Goal: Book appointment/travel/reservation

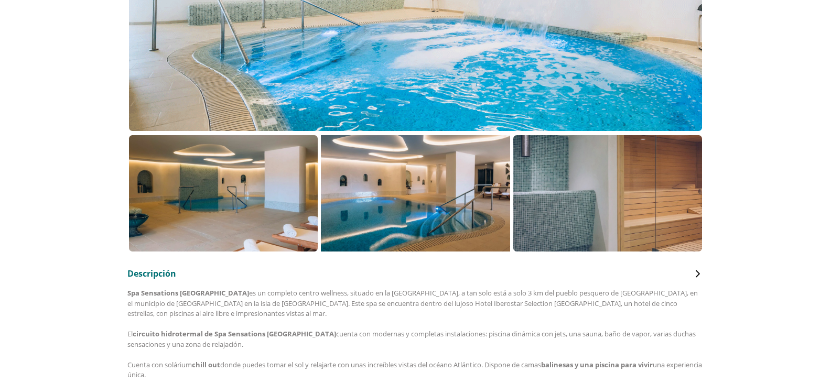
scroll to position [315, 0]
click at [237, 202] on p at bounding box center [223, 193] width 189 height 116
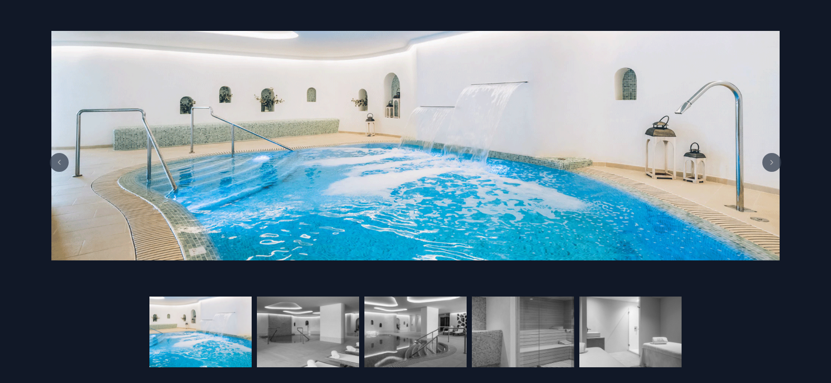
click at [767, 161] on button at bounding box center [772, 162] width 19 height 19
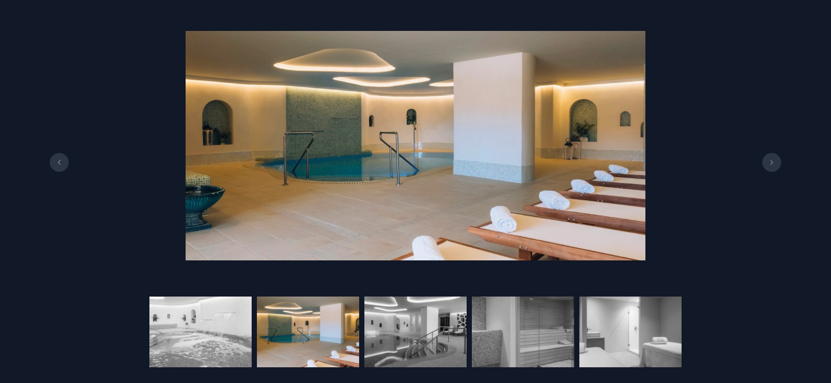
click at [767, 161] on button at bounding box center [772, 162] width 19 height 19
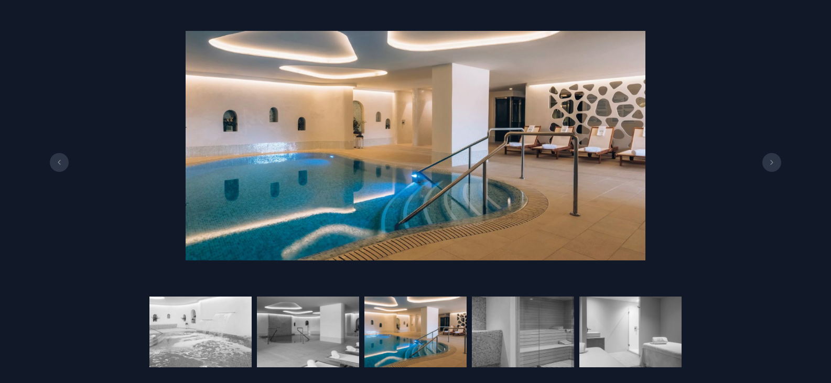
click at [767, 161] on button at bounding box center [772, 162] width 19 height 19
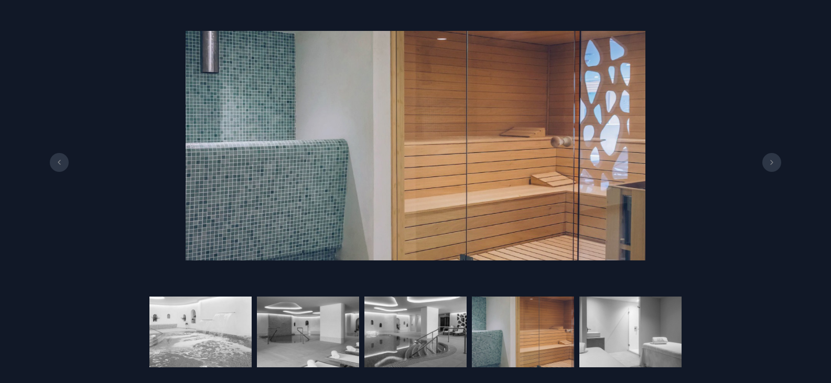
click at [54, 161] on button at bounding box center [59, 162] width 19 height 19
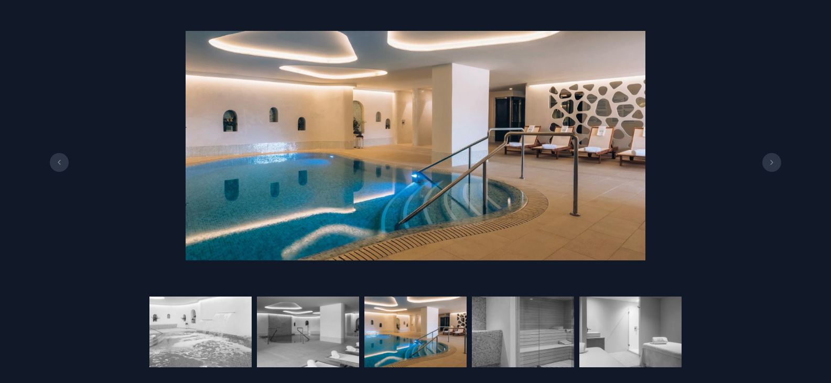
click at [773, 163] on icon at bounding box center [772, 162] width 8 height 5
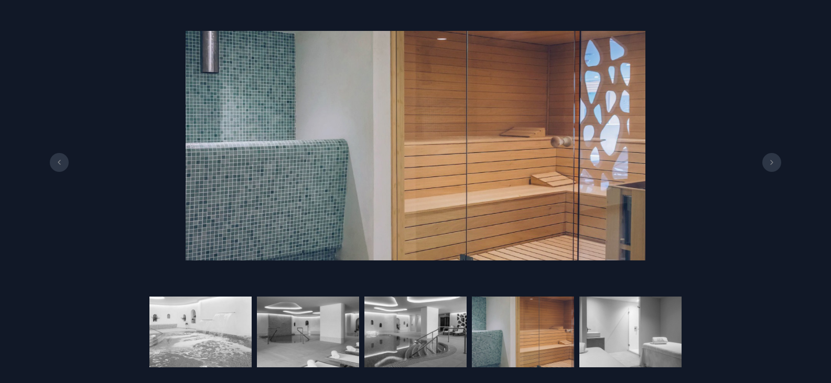
click at [773, 163] on icon at bounding box center [772, 162] width 8 height 5
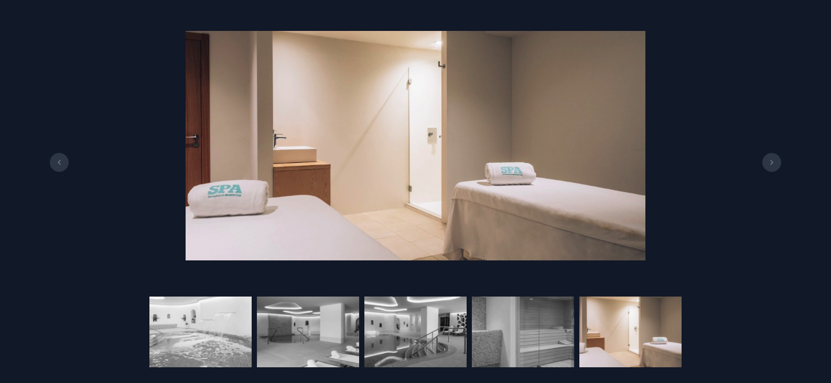
click at [773, 163] on icon at bounding box center [772, 162] width 8 height 5
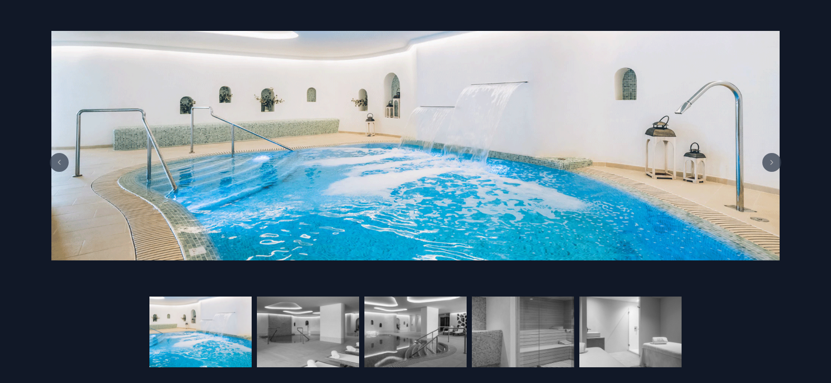
click at [773, 163] on icon at bounding box center [772, 162] width 8 height 5
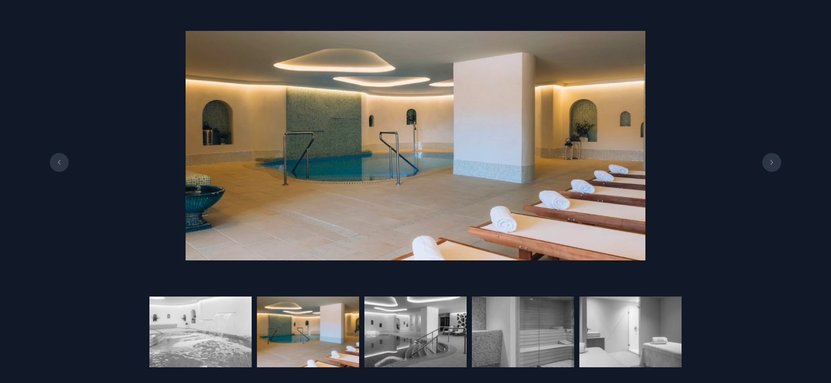
click at [773, 163] on icon at bounding box center [772, 162] width 8 height 5
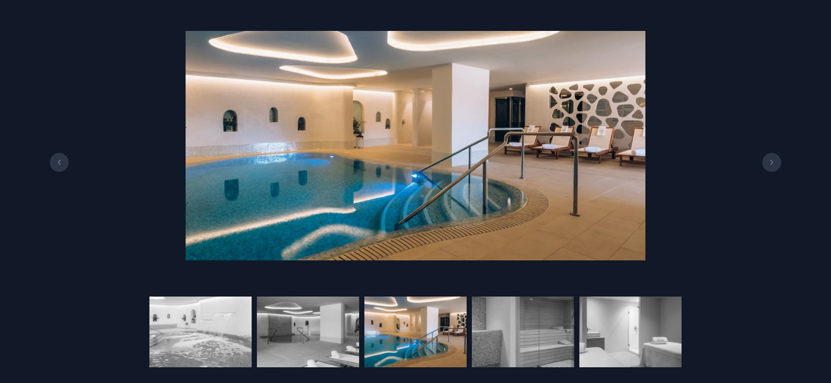
click at [773, 163] on icon at bounding box center [772, 162] width 8 height 5
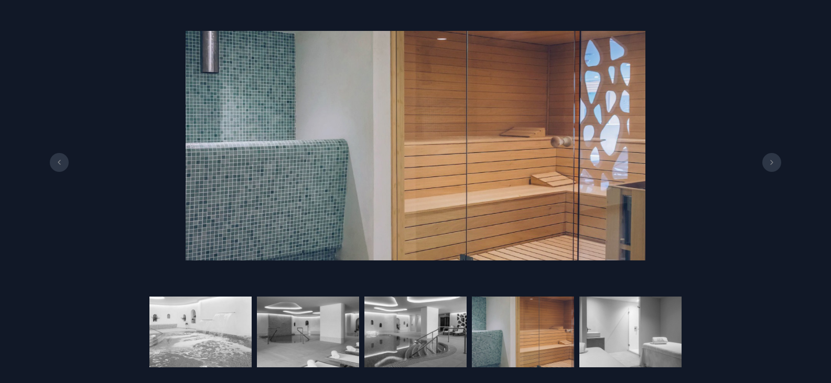
click at [741, 305] on div "4 / 5" at bounding box center [415, 191] width 831 height 383
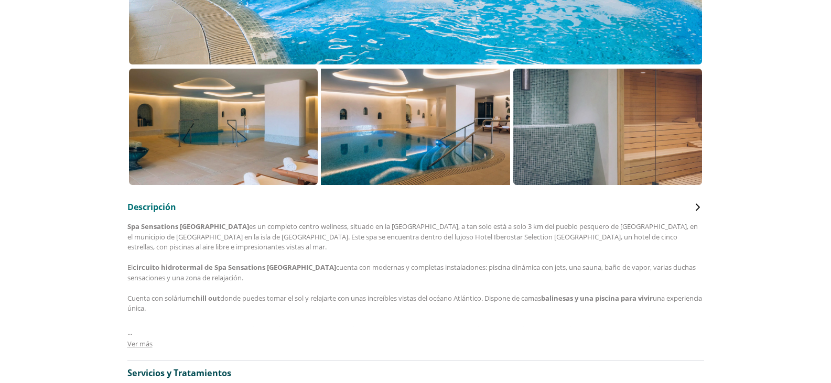
scroll to position [472, 0]
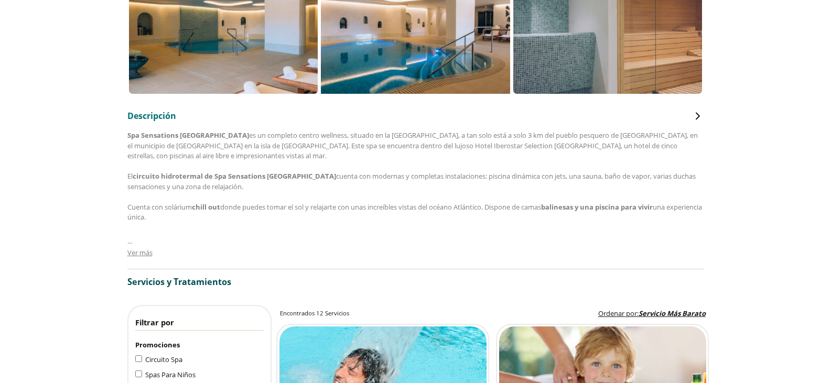
click at [131, 252] on span "Ver más" at bounding box center [139, 252] width 25 height 9
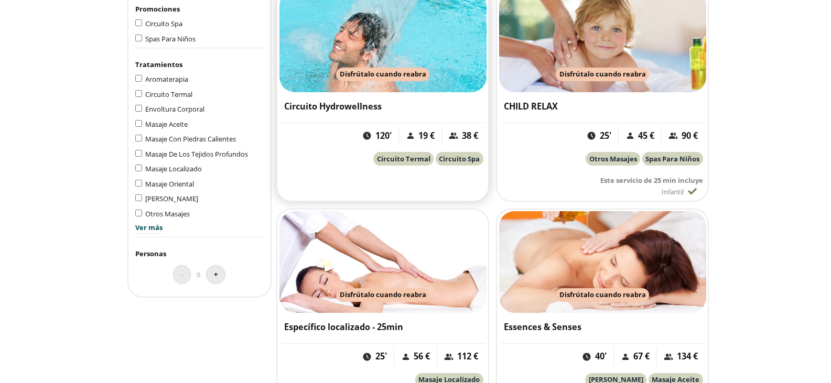
scroll to position [892, 0]
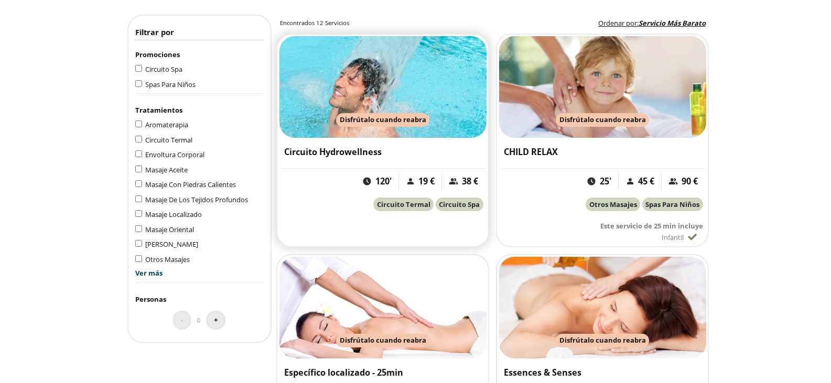
click at [328, 144] on div "Circuito Hydrowellness" at bounding box center [383, 154] width 204 height 22
